Goal: Task Accomplishment & Management: Manage account settings

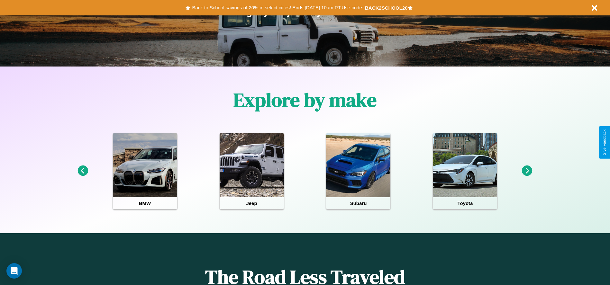
scroll to position [133, 0]
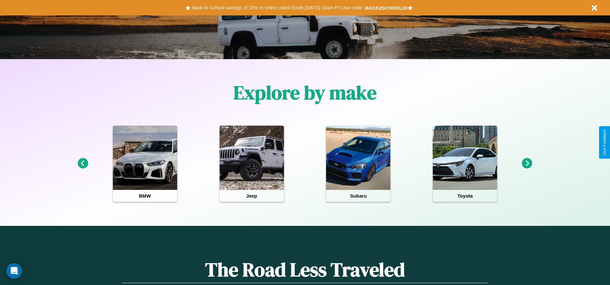
click at [527, 164] on icon at bounding box center [527, 163] width 11 height 11
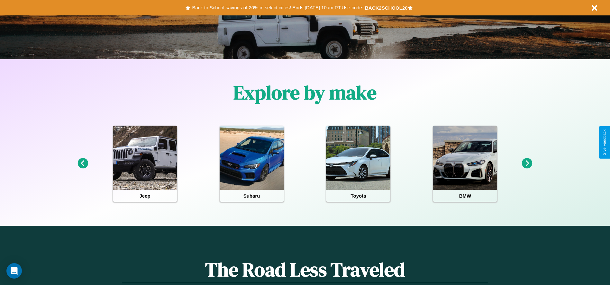
click at [527, 164] on icon at bounding box center [527, 163] width 11 height 11
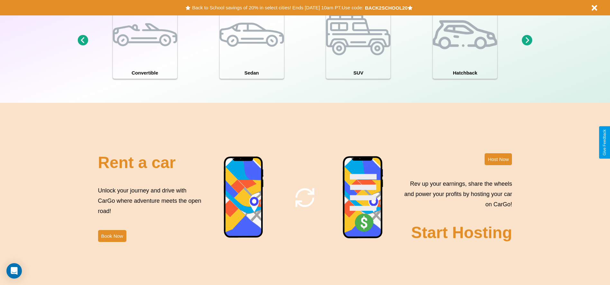
scroll to position [923, 0]
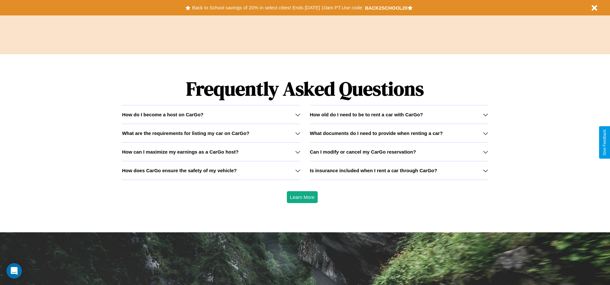
click at [399, 133] on h3 "What documents do I need to provide when renting a car?" at bounding box center [376, 133] width 133 height 5
click at [399, 152] on h3 "Can I modify or cancel my CarGo reservation?" at bounding box center [363, 151] width 106 height 5
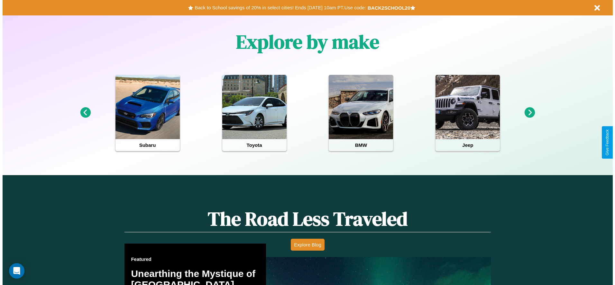
scroll to position [0, 0]
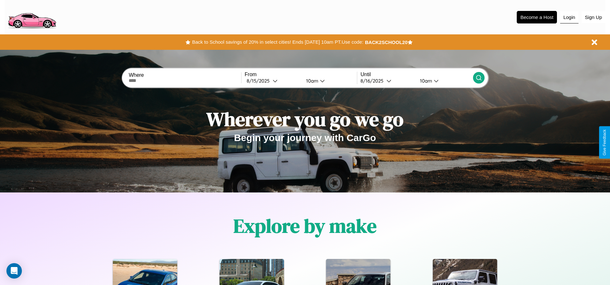
click at [569, 17] on button "Login" at bounding box center [569, 17] width 18 height 12
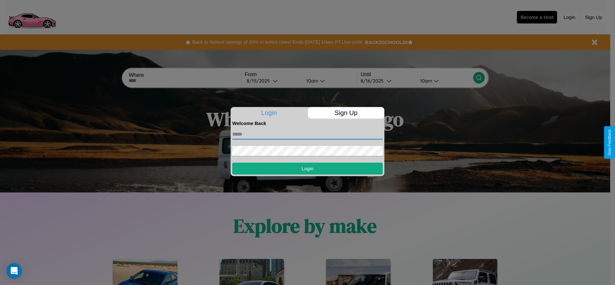
click at [308, 134] on input "text" at bounding box center [307, 134] width 151 height 10
type input "**********"
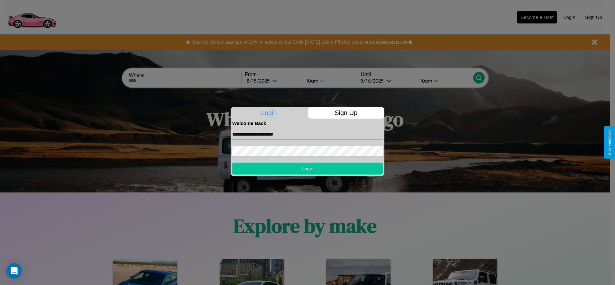
click at [308, 169] on button "Login" at bounding box center [307, 169] width 151 height 12
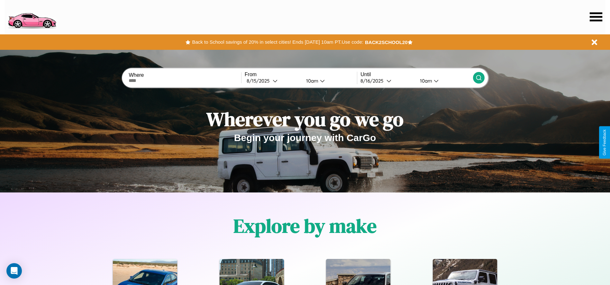
click at [596, 17] on icon at bounding box center [596, 16] width 13 height 9
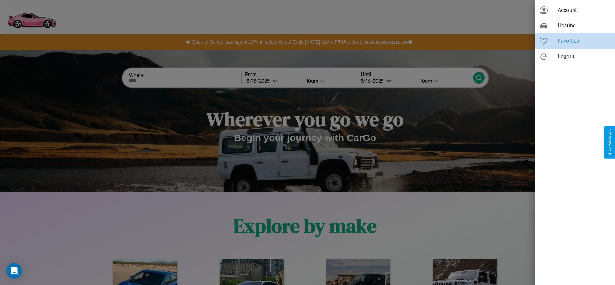
click at [575, 41] on span "Favorites" at bounding box center [584, 41] width 52 height 8
